Goal: Task Accomplishment & Management: Use online tool/utility

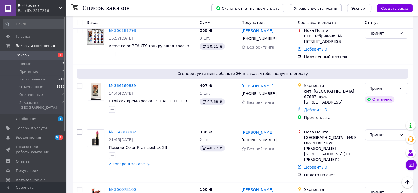
scroll to position [209, 0]
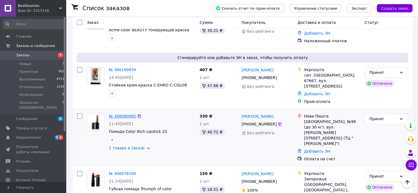
click at [124, 114] on link "№ 366080982" at bounding box center [122, 116] width 27 height 4
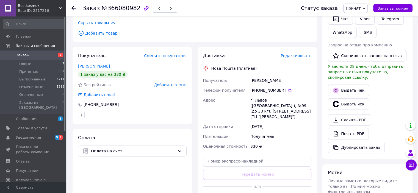
scroll to position [132, 0]
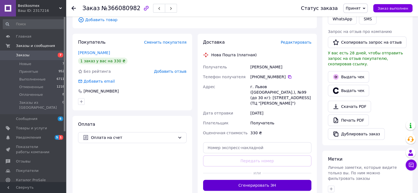
click at [269, 181] on button "Сгенерировать ЭН" at bounding box center [257, 185] width 109 height 11
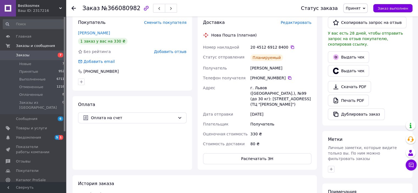
scroll to position [154, 0]
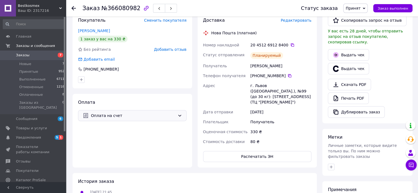
click at [178, 114] on icon at bounding box center [180, 116] width 4 height 4
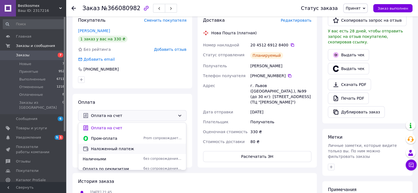
click at [118, 149] on span "Наложенный платеж" at bounding box center [136, 148] width 91 height 5
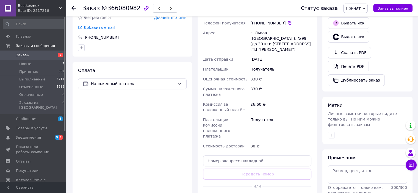
scroll to position [187, 0]
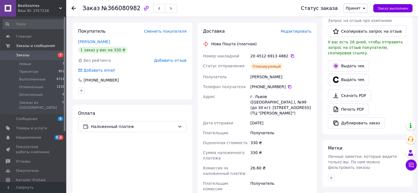
scroll to position [190, 0]
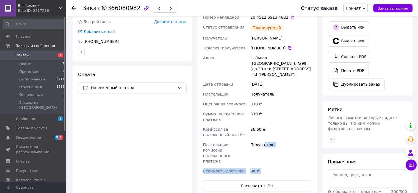
drag, startPoint x: 264, startPoint y: 183, endPoint x: 261, endPoint y: 200, distance: 16.9
click at [261, 193] on html "Bestkosmex Ваш ID: 2317216 Сайт Bestkosmex Кабинет покупателя Проверить состоян…" at bounding box center [209, 71] width 418 height 507
